Goal: Go to known website: Go to known website

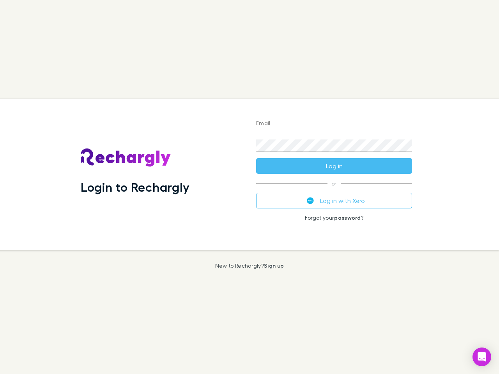
click at [250, 187] on div "Login to Rechargly" at bounding box center [161, 174] width 175 height 151
click at [334, 124] on input "Email" at bounding box center [334, 124] width 156 height 12
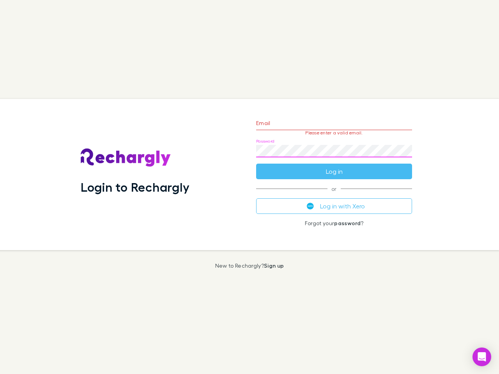
click at [334, 166] on form "Email Please enter a valid email. Password Log in" at bounding box center [334, 146] width 156 height 68
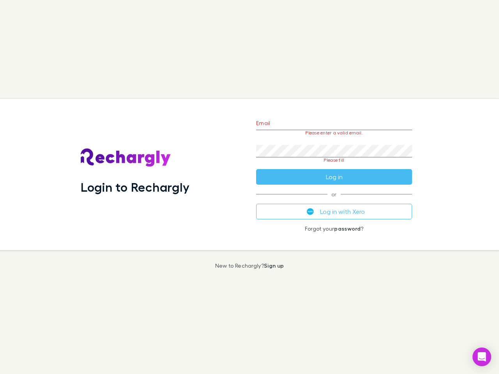
click at [334, 201] on div "Email Please enter a valid email. Password Please fill Log in or Log in with Xe…" at bounding box center [334, 174] width 168 height 151
click at [482, 357] on icon "Open Intercom Messenger" at bounding box center [482, 357] width 8 height 9
